Goal: Book appointment/travel/reservation

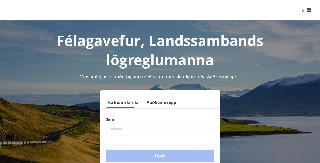
click at [122, 110] on form "Rafræn skilríki Auðkennisapp Sími ​ Login" at bounding box center [160, 132] width 120 height 72
click at [115, 131] on input "phone" at bounding box center [160, 129] width 108 height 12
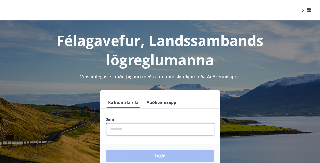
type input "********"
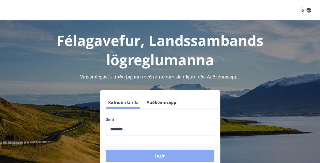
click at [163, 156] on button "Login" at bounding box center [160, 156] width 108 height 12
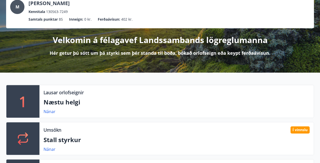
scroll to position [42, 0]
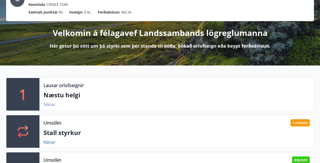
click at [53, 105] on link "Nánar" at bounding box center [50, 105] width 12 height 6
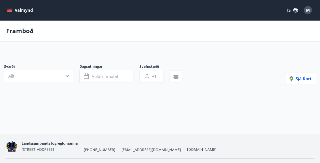
type input "*"
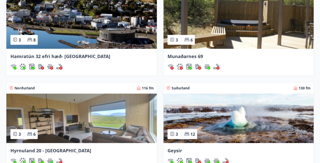
scroll to position [510, 0]
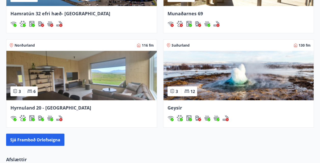
click at [40, 107] on span "Hyrnuland 20 - [GEOGRAPHIC_DATA]" at bounding box center [50, 108] width 81 height 6
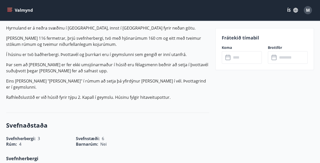
scroll to position [170, 0]
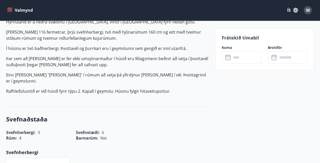
click at [227, 58] on icon at bounding box center [229, 58] width 6 height 6
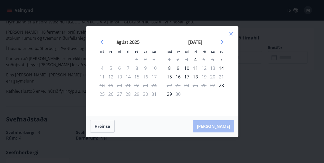
click at [231, 34] on icon at bounding box center [231, 34] width 6 height 6
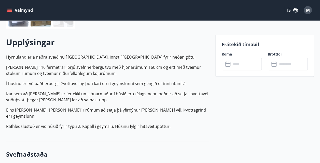
scroll to position [127, 0]
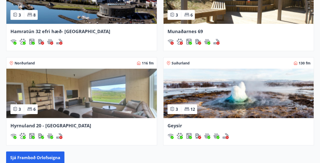
scroll to position [496, 0]
click at [52, 29] on span "Hamratún 32 efri hæð- [GEOGRAPHIC_DATA]" at bounding box center [60, 31] width 100 height 6
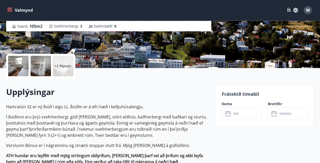
scroll to position [127, 0]
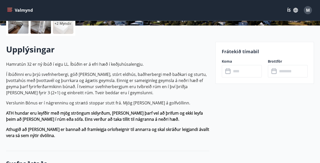
click at [229, 70] on icon at bounding box center [229, 71] width 6 height 6
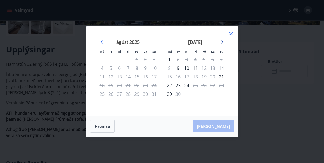
click at [221, 42] on icon "Move forward to switch to the next month." at bounding box center [222, 42] width 4 height 4
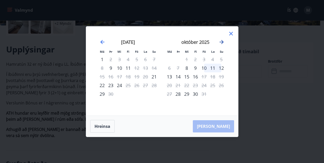
click at [221, 42] on icon "Move forward to switch to the next month." at bounding box center [222, 42] width 4 height 4
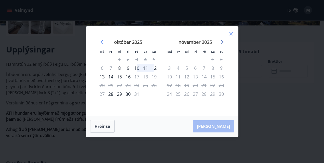
click at [221, 42] on icon "Move forward to switch to the next month." at bounding box center [222, 42] width 4 height 4
click at [100, 43] on icon "Move backward to switch to the previous month." at bounding box center [102, 42] width 6 height 6
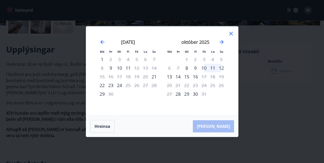
click at [231, 33] on icon at bounding box center [231, 34] width 4 height 4
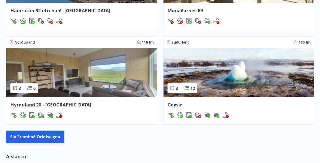
scroll to position [524, 0]
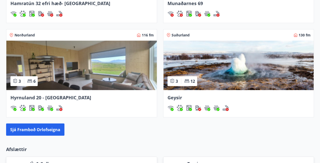
click at [41, 96] on span "Hyrnuland 20 - [GEOGRAPHIC_DATA]" at bounding box center [50, 98] width 81 height 6
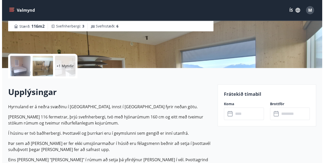
scroll to position [127, 0]
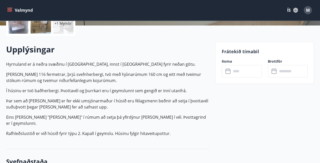
click at [229, 72] on icon at bounding box center [229, 71] width 6 height 6
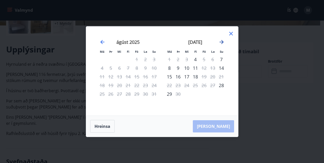
click at [221, 42] on icon "Move forward to switch to the next month." at bounding box center [222, 42] width 6 height 6
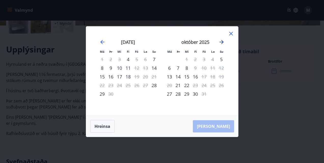
click at [221, 42] on icon "Move forward to switch to the next month." at bounding box center [222, 42] width 6 height 6
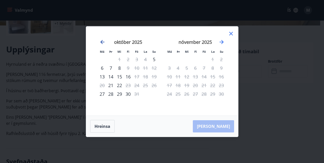
click at [100, 41] on icon "Move backward to switch to the previous month." at bounding box center [102, 42] width 6 height 6
click at [108, 125] on button "Hreinsa" at bounding box center [102, 126] width 24 height 13
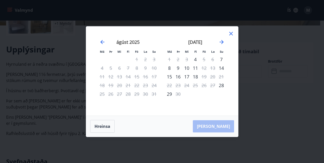
click at [231, 34] on icon at bounding box center [231, 34] width 4 height 4
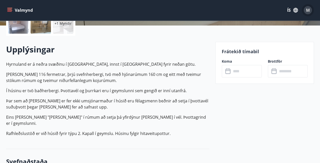
click at [308, 9] on span "M" at bounding box center [308, 10] width 4 height 6
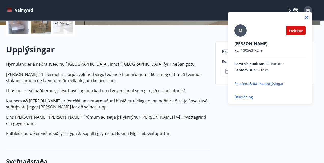
click at [238, 98] on p "Útskráning" at bounding box center [270, 97] width 71 height 5
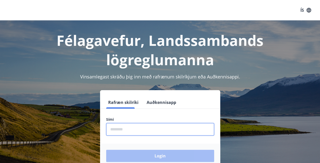
click at [116, 123] on input "phone" at bounding box center [160, 129] width 108 height 12
type input "********"
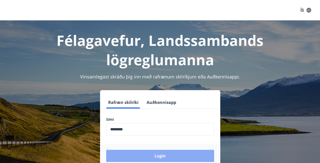
click at [152, 155] on button "Login" at bounding box center [160, 156] width 108 height 12
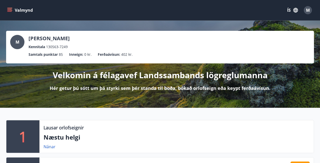
click at [307, 9] on span "M" at bounding box center [308, 10] width 4 height 6
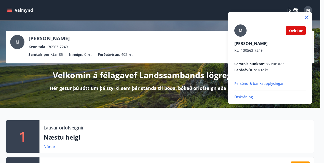
click at [238, 97] on p "Útskráning" at bounding box center [270, 97] width 71 height 5
